Goal: Find specific page/section

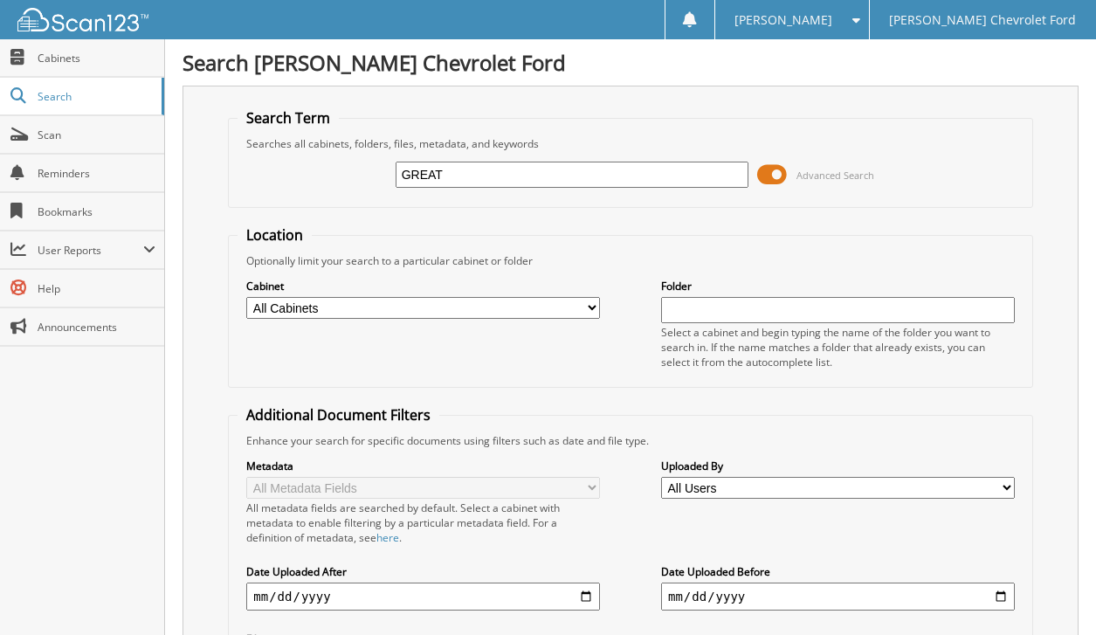
type input "GREAT AMERICAN"
click at [768, 171] on span at bounding box center [772, 175] width 30 height 26
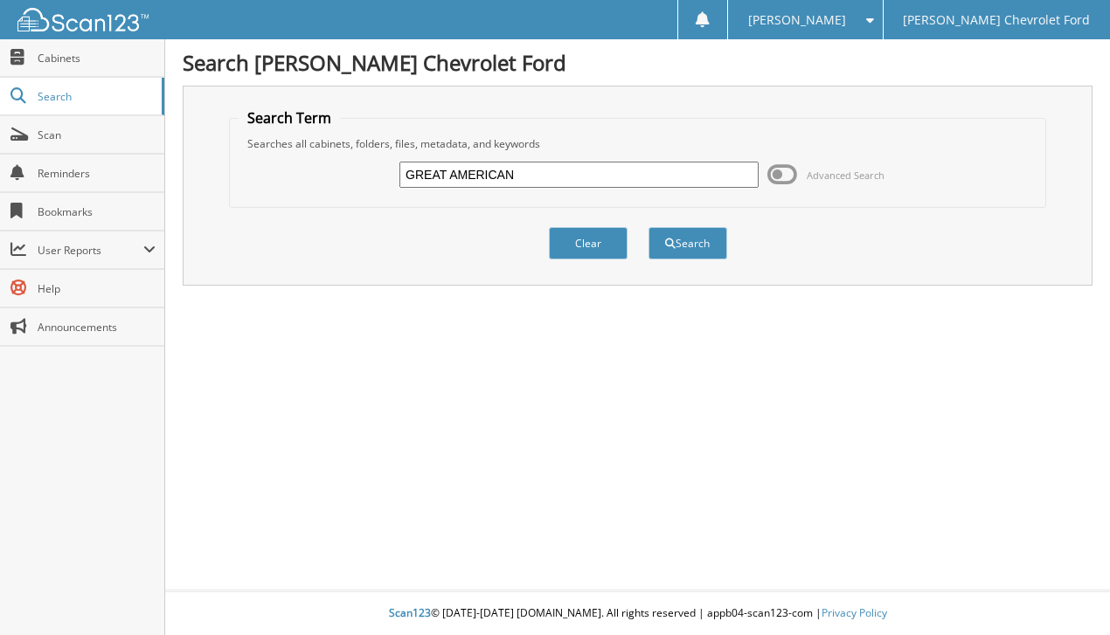
click at [773, 175] on span at bounding box center [782, 175] width 30 height 26
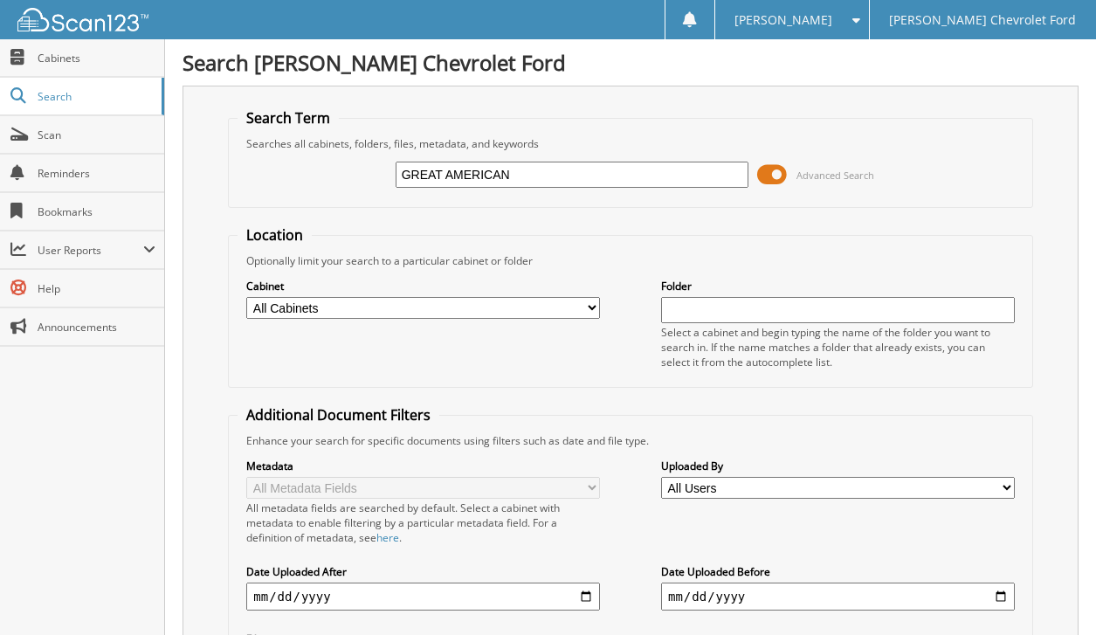
click at [773, 175] on span at bounding box center [772, 175] width 30 height 26
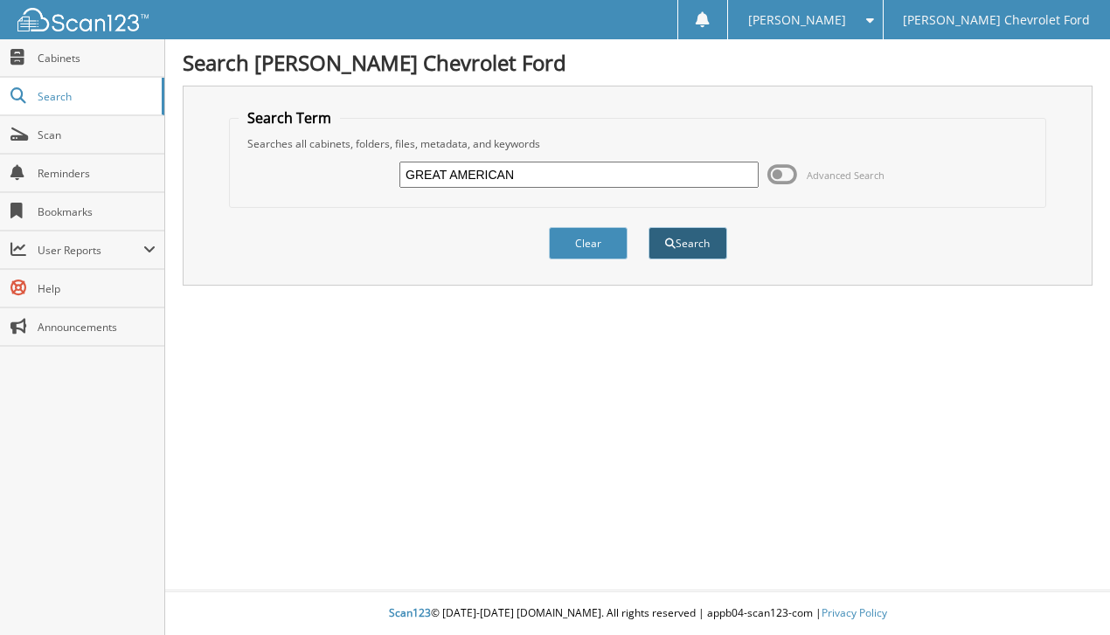
click at [716, 244] on button "Search" at bounding box center [687, 243] width 79 height 32
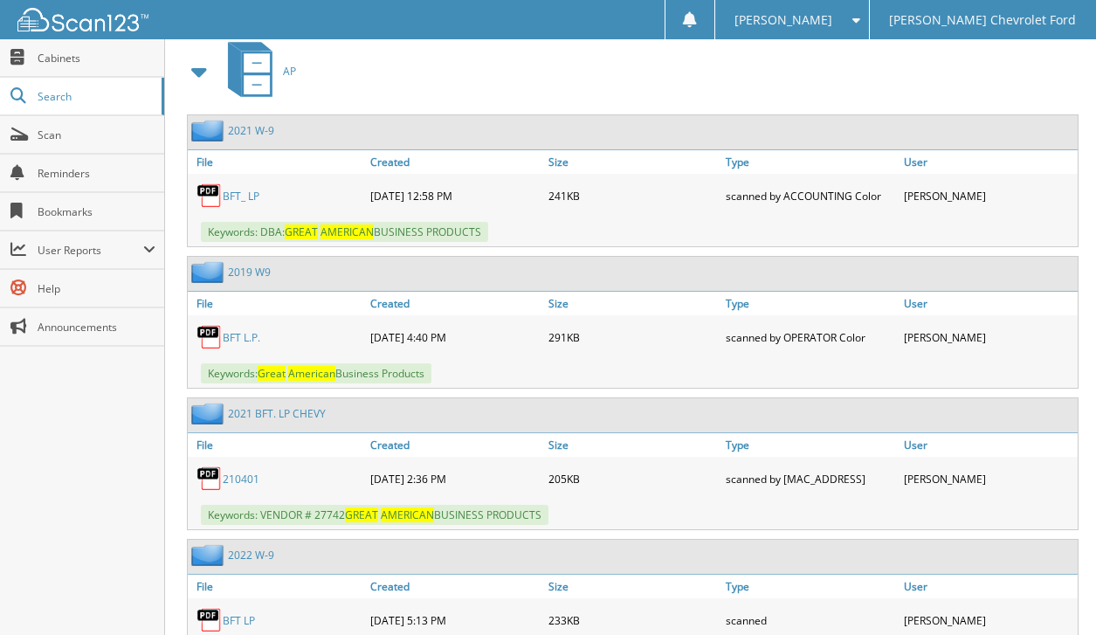
scroll to position [874, 0]
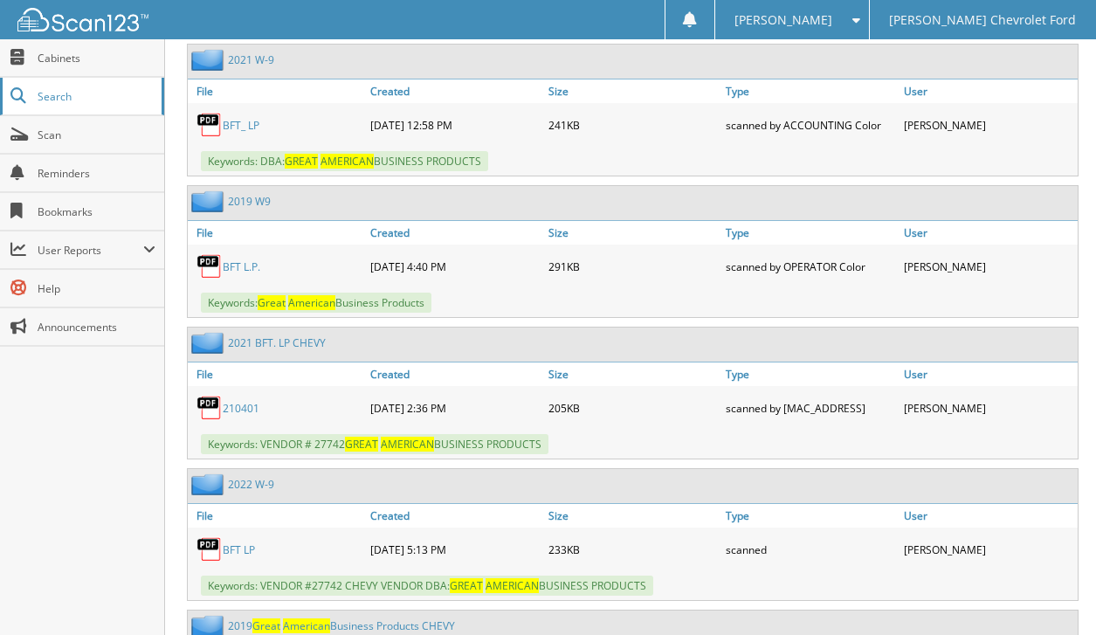
click at [60, 78] on link "Search" at bounding box center [82, 97] width 164 height 38
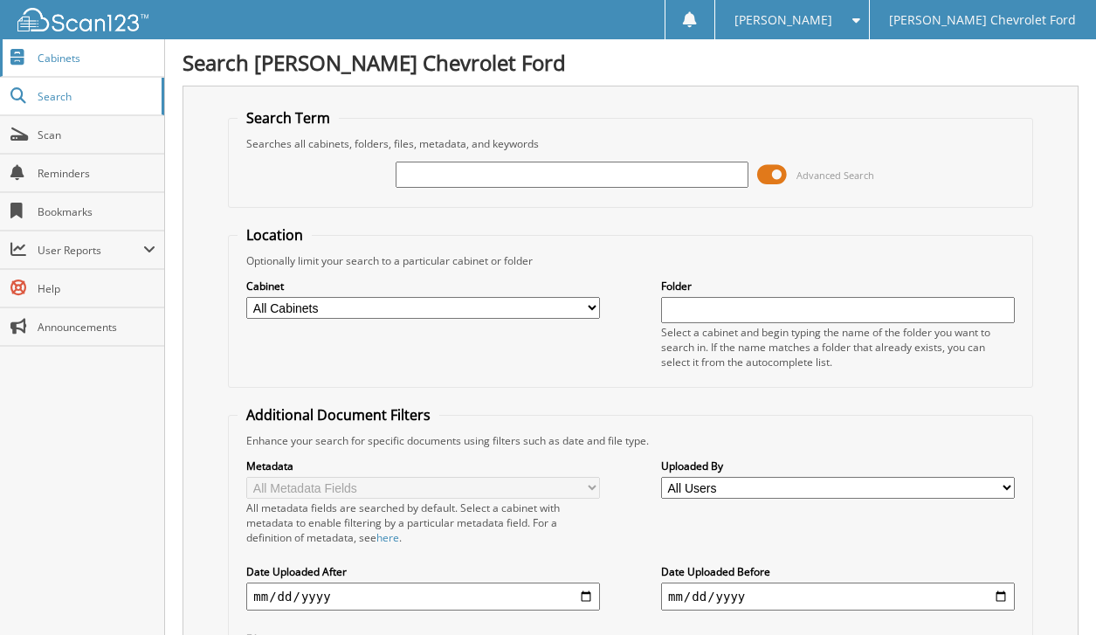
click at [109, 59] on span "Cabinets" at bounding box center [97, 58] width 118 height 15
